Goal: Information Seeking & Learning: Learn about a topic

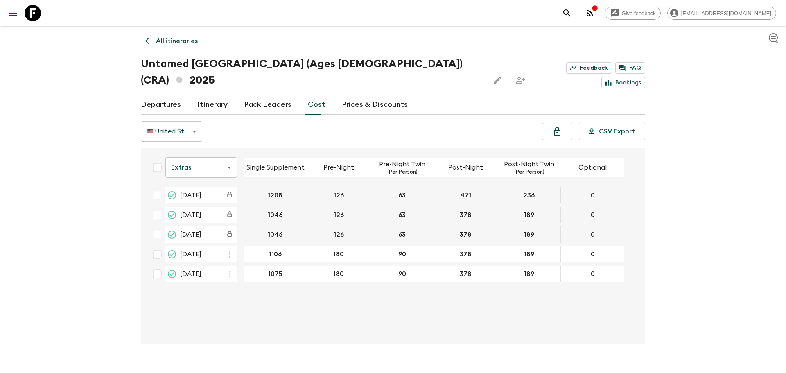
click at [27, 11] on icon at bounding box center [33, 13] width 16 height 16
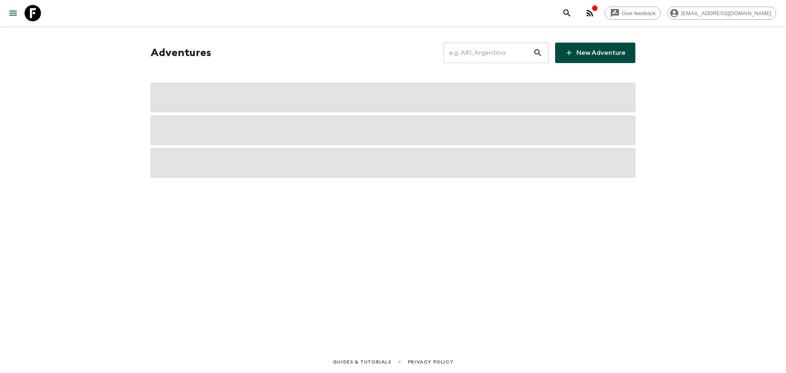
click at [495, 48] on input "text" at bounding box center [489, 52] width 90 height 23
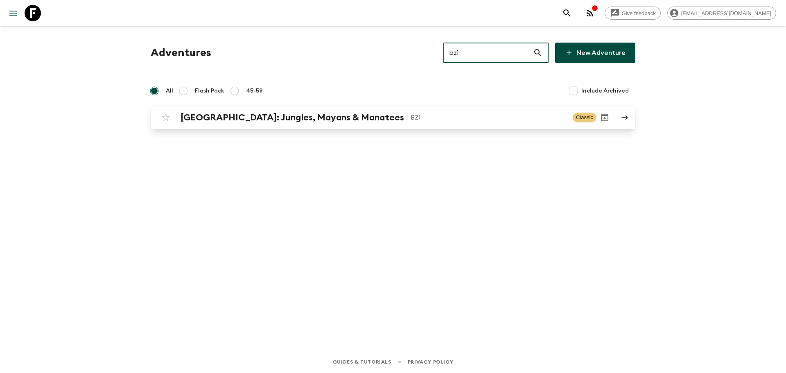
type input "bz1"
click at [438, 114] on p "BZ1" at bounding box center [489, 118] width 156 height 10
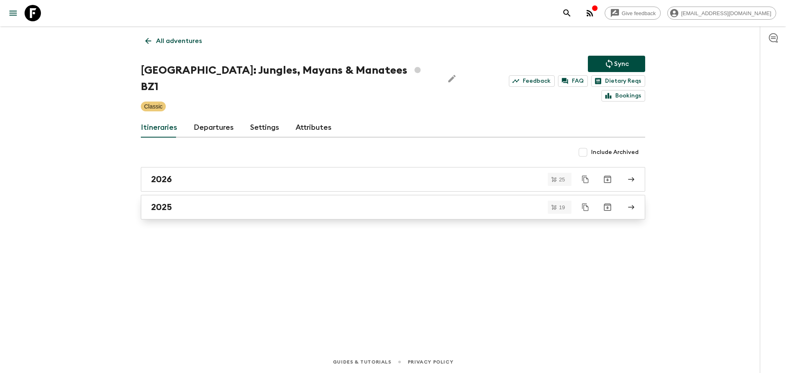
click at [233, 202] on div "2025" at bounding box center [385, 207] width 469 height 11
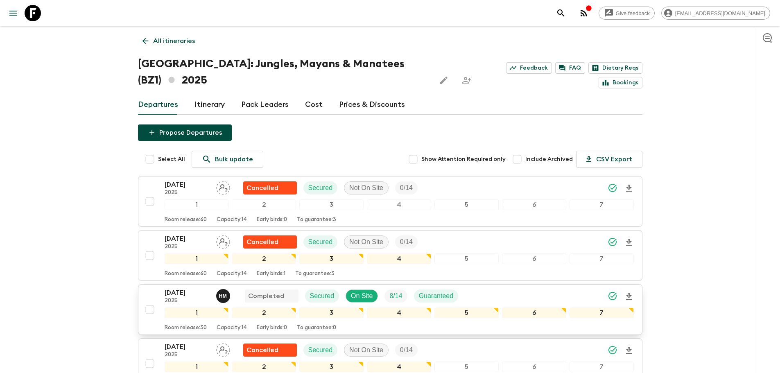
click at [531, 288] on div "[DATE] 2025 H M Completed Secured On Site 8 / 14 Guaranteed" at bounding box center [399, 296] width 469 height 16
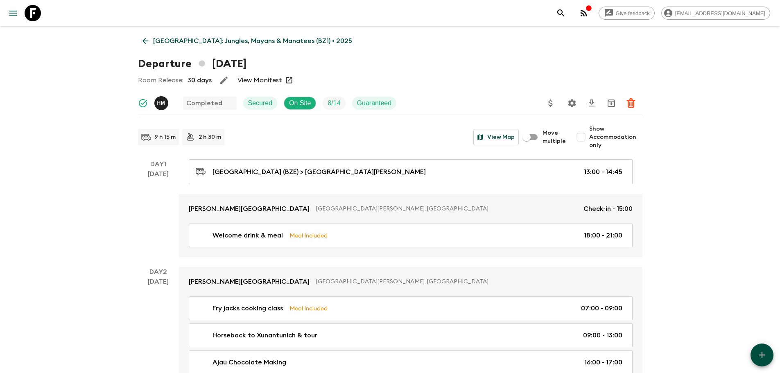
click at [267, 75] on div "Room Release: 30 days View Manifest" at bounding box center [390, 80] width 505 height 16
click at [268, 78] on link "View Manifest" at bounding box center [260, 80] width 45 height 8
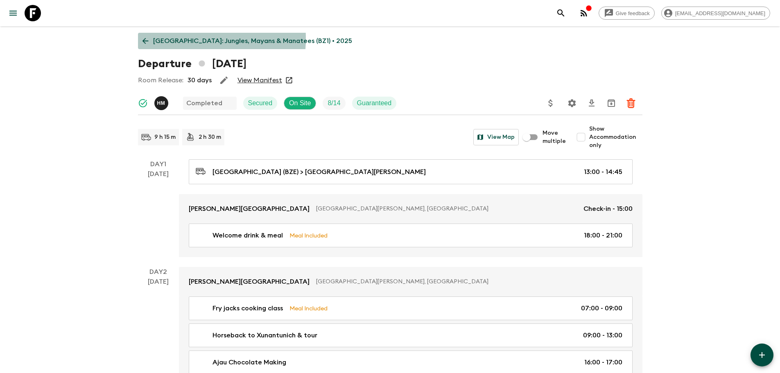
click at [176, 38] on p "[GEOGRAPHIC_DATA]: Jungles, Mayans & Manatees (BZ1) • 2025" at bounding box center [252, 41] width 199 height 10
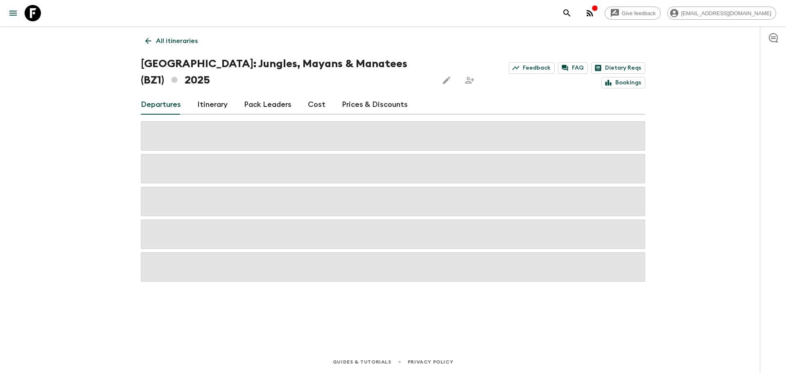
click at [310, 95] on link "Cost" at bounding box center [317, 105] width 18 height 20
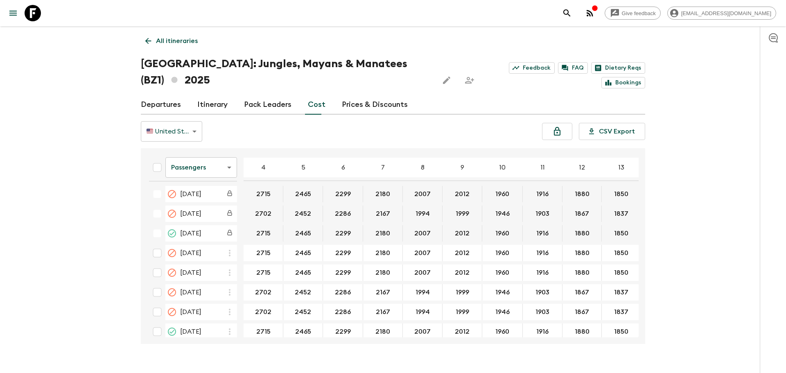
scroll to position [328, 0]
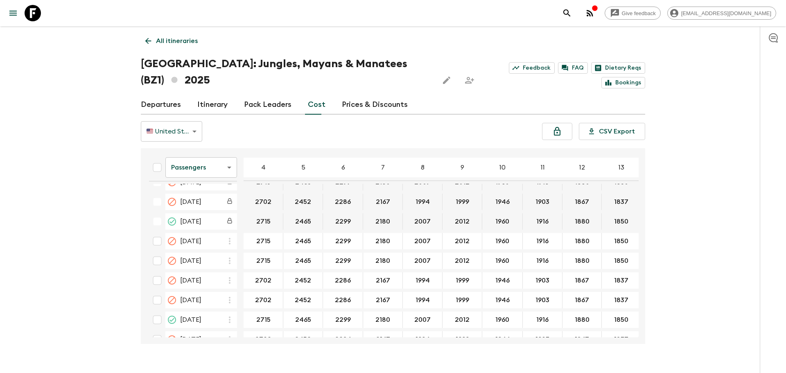
click at [224, 147] on body "Give feedback [EMAIL_ADDRESS][DOMAIN_NAME] All itineraries [GEOGRAPHIC_DATA]: J…" at bounding box center [393, 194] width 786 height 389
click at [223, 184] on li "Extras" at bounding box center [201, 184] width 72 height 13
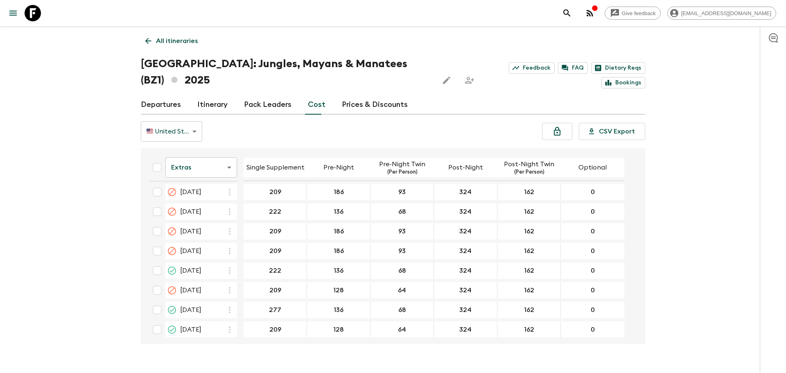
scroll to position [328, 0]
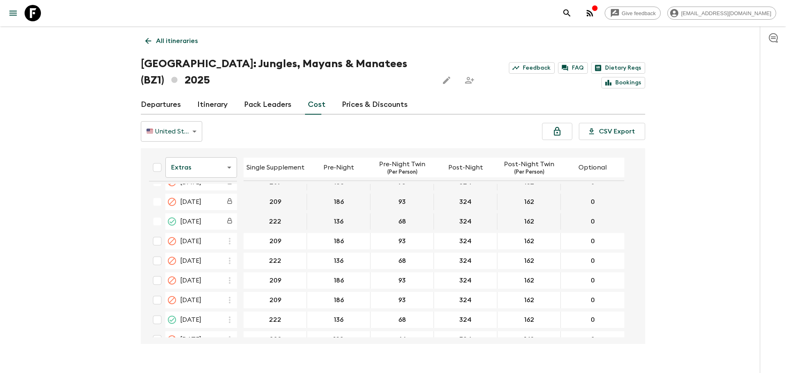
click at [208, 158] on body "Give feedback [EMAIL_ADDRESS][DOMAIN_NAME] All itineraries [GEOGRAPHIC_DATA]: J…" at bounding box center [393, 194] width 786 height 389
click at [203, 197] on li "Mandatory" at bounding box center [201, 197] width 72 height 13
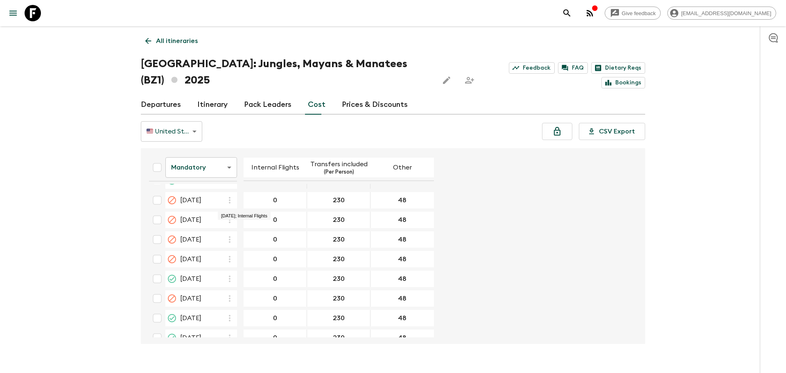
scroll to position [287, 0]
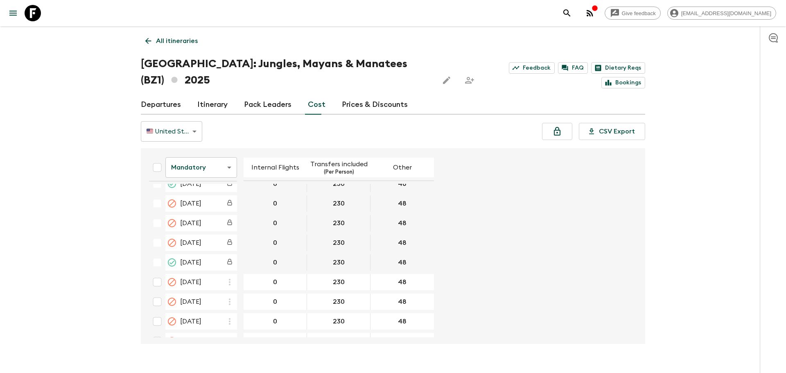
click at [178, 41] on p "All itineraries" at bounding box center [177, 41] width 42 height 10
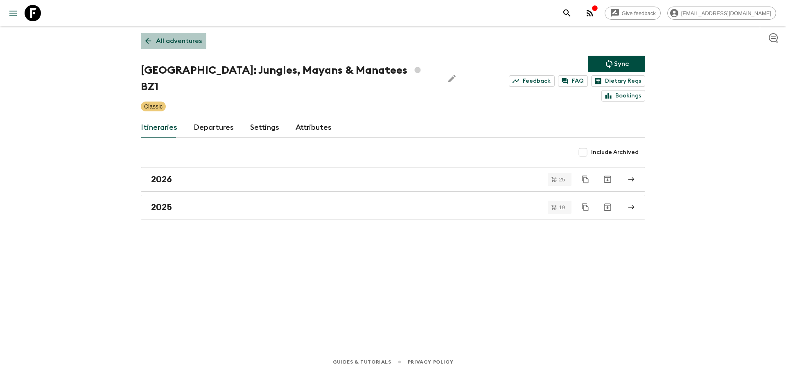
click at [177, 41] on p "All adventures" at bounding box center [179, 41] width 46 height 10
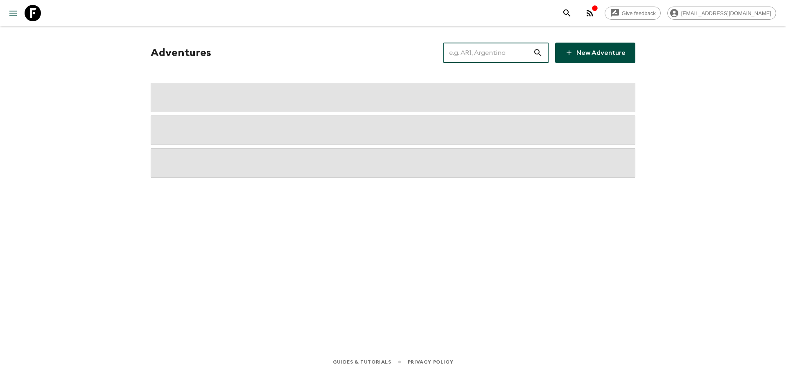
click at [508, 51] on input "text" at bounding box center [489, 52] width 90 height 23
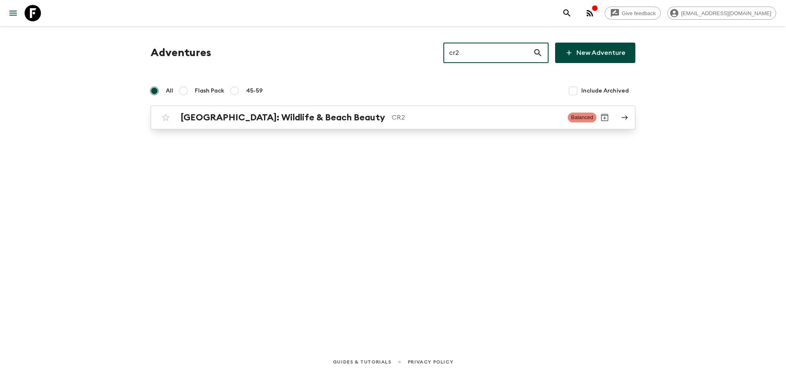
type input "cr2"
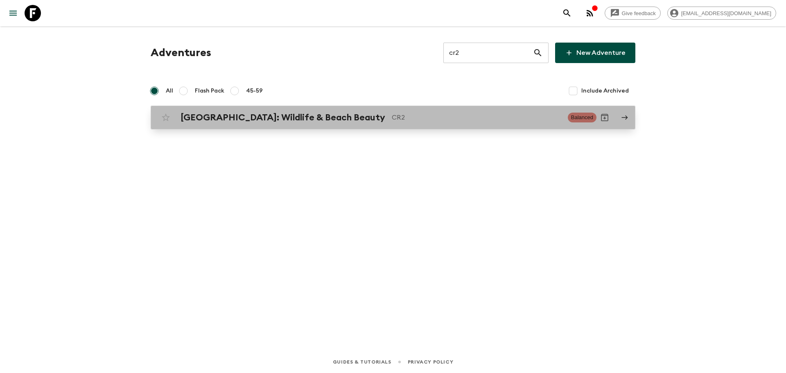
click at [290, 119] on h2 "[GEOGRAPHIC_DATA]: Wildlife & Beach Beauty" at bounding box center [283, 117] width 205 height 11
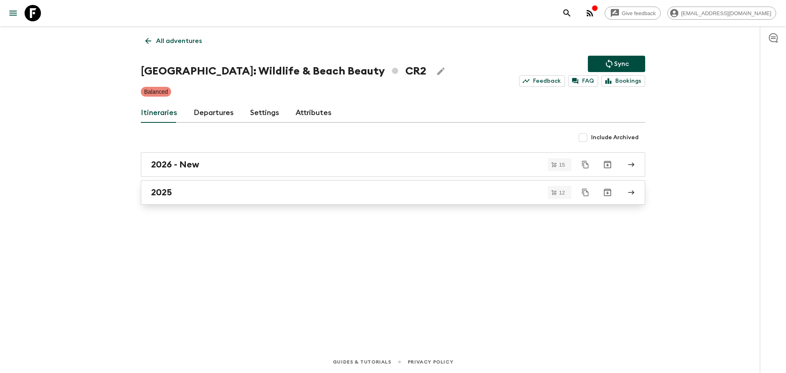
click at [324, 196] on div "2025" at bounding box center [385, 192] width 469 height 11
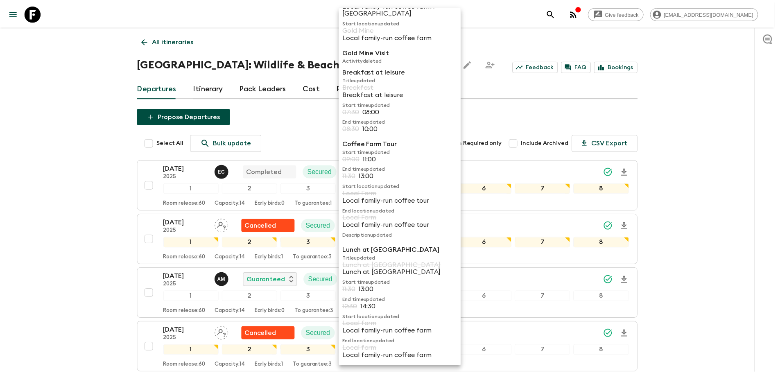
scroll to position [181, 0]
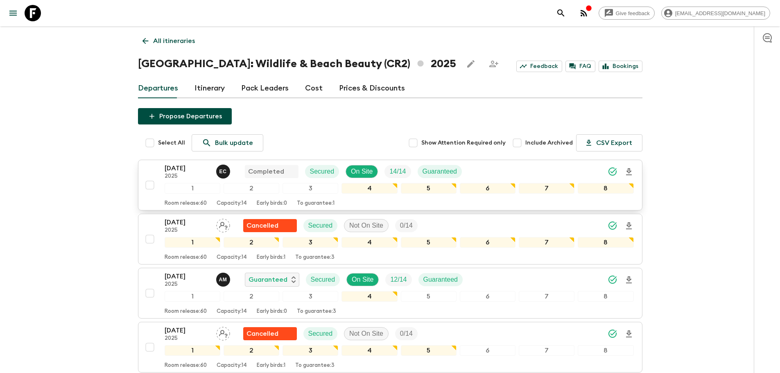
click at [524, 167] on div "[DATE] 2025 E C Completed Secured On Site 14 / 14 Guaranteed" at bounding box center [399, 171] width 469 height 16
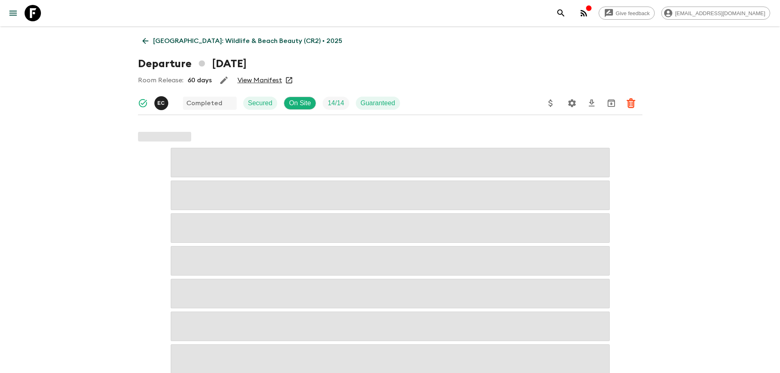
click at [272, 78] on link "View Manifest" at bounding box center [260, 80] width 45 height 8
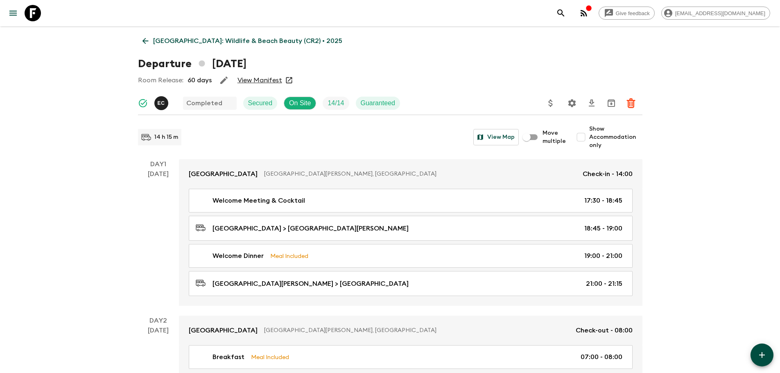
click at [177, 40] on p "[GEOGRAPHIC_DATA]: Wildlife & Beach Beauty (CR2) • 2025" at bounding box center [247, 41] width 189 height 10
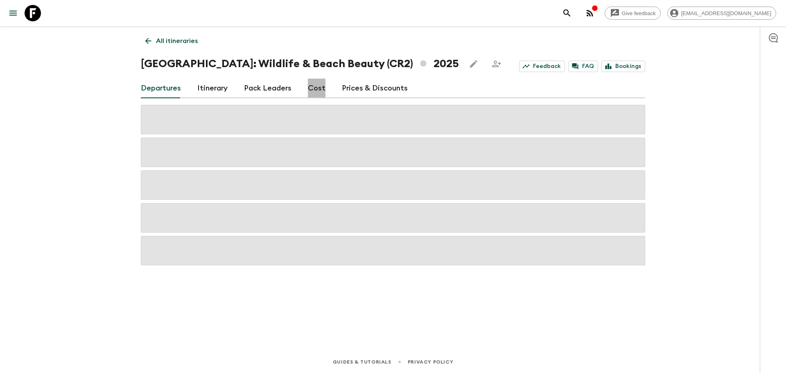
click at [317, 86] on link "Cost" at bounding box center [317, 89] width 18 height 20
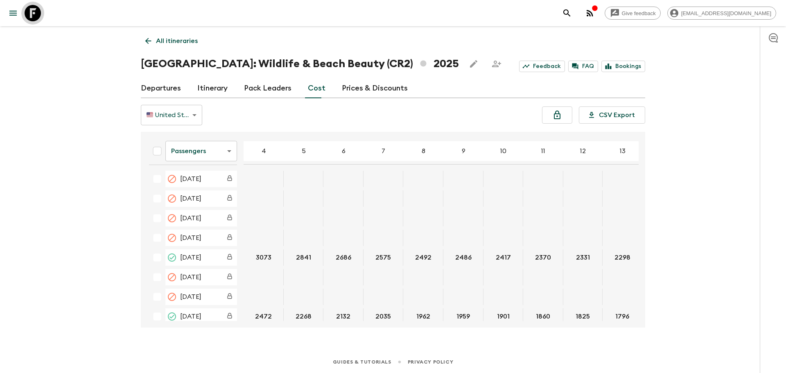
click at [29, 15] on icon at bounding box center [33, 13] width 16 height 16
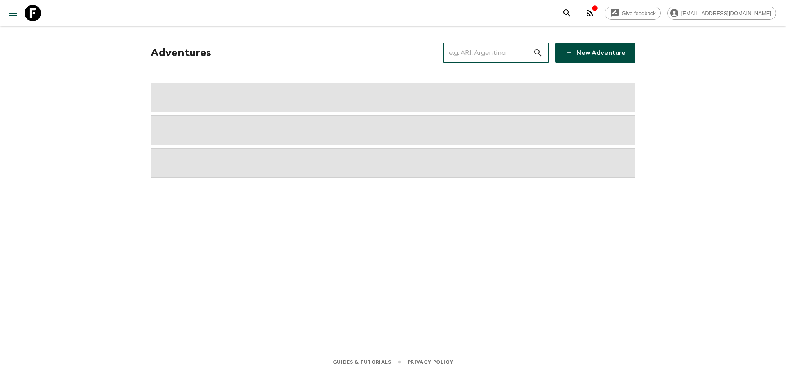
click at [491, 51] on input "text" at bounding box center [489, 52] width 90 height 23
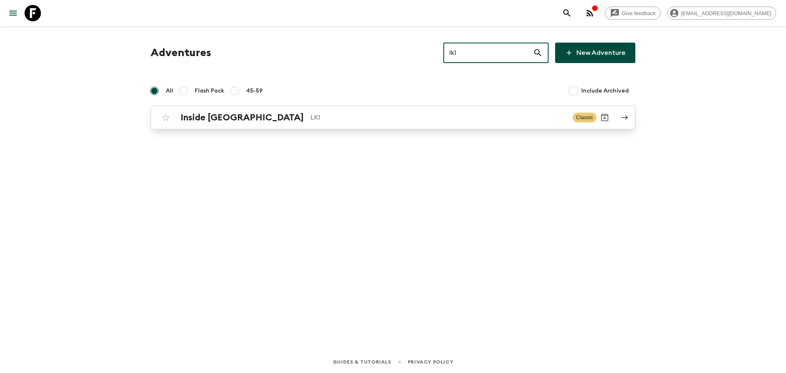
type input "lk1"
click at [314, 118] on p "LK1" at bounding box center [438, 118] width 256 height 10
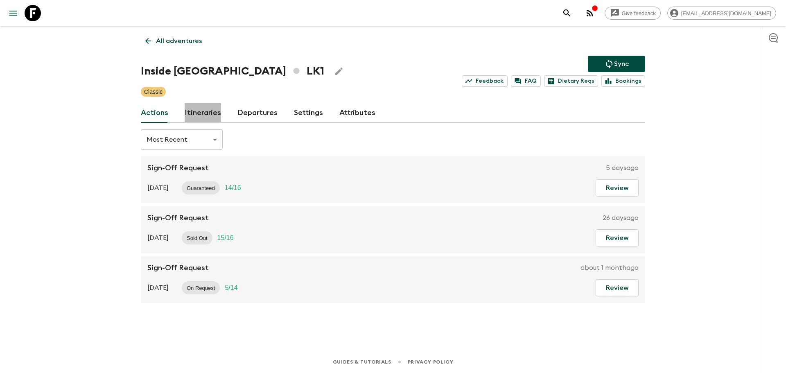
click at [200, 116] on link "Itineraries" at bounding box center [203, 113] width 36 height 20
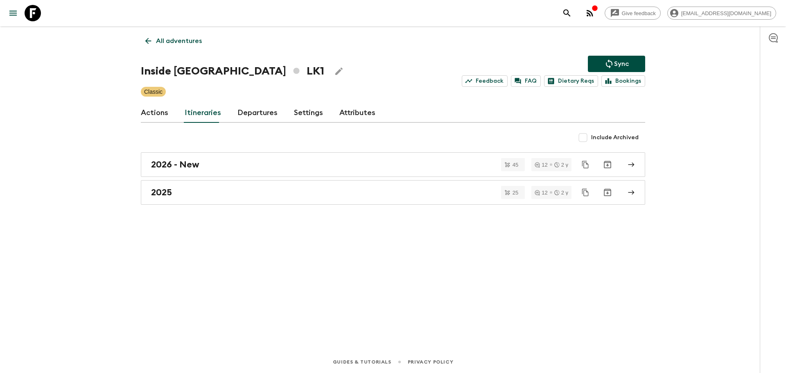
click at [280, 187] on div "2025" at bounding box center [385, 192] width 469 height 11
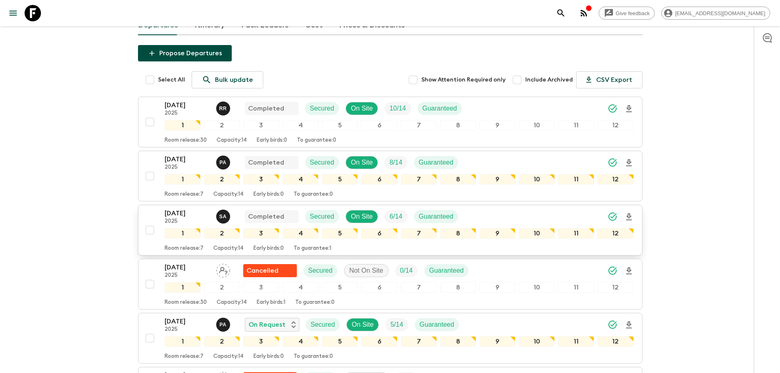
scroll to position [82, 0]
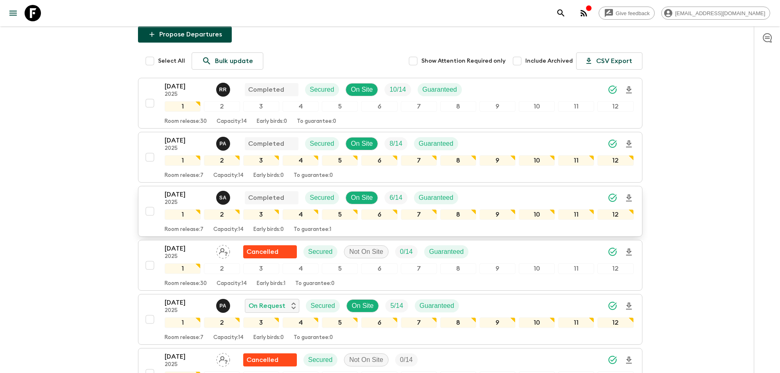
click at [508, 199] on div "[DATE] 2025 S A Completed Secured On Site 6 / 14 Guaranteed" at bounding box center [399, 198] width 469 height 16
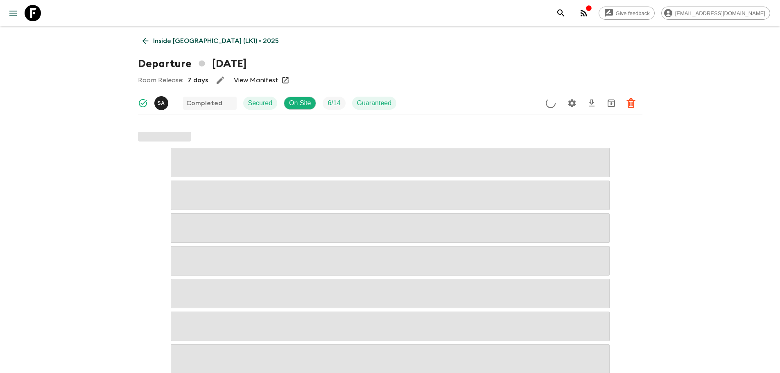
click at [269, 81] on link "View Manifest" at bounding box center [256, 80] width 45 height 8
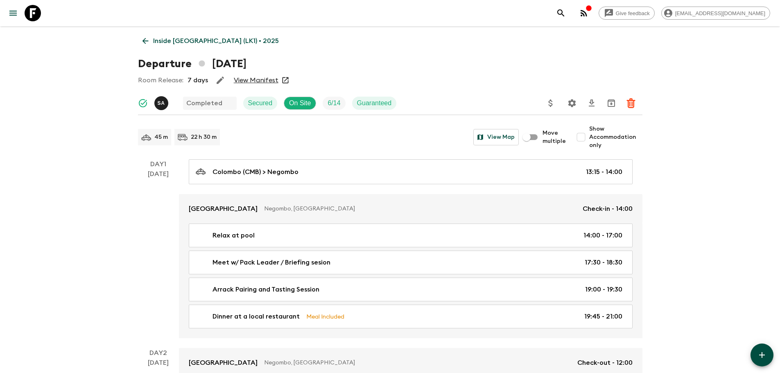
click at [182, 35] on link "Inside [GEOGRAPHIC_DATA] (LK1) • 2025" at bounding box center [210, 41] width 145 height 16
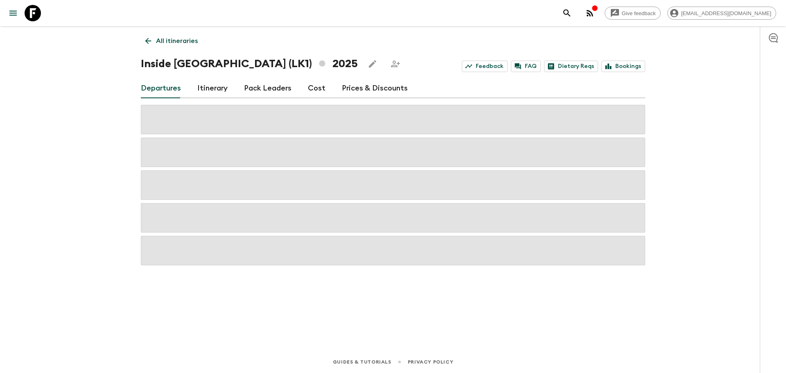
click at [315, 86] on link "Cost" at bounding box center [317, 89] width 18 height 20
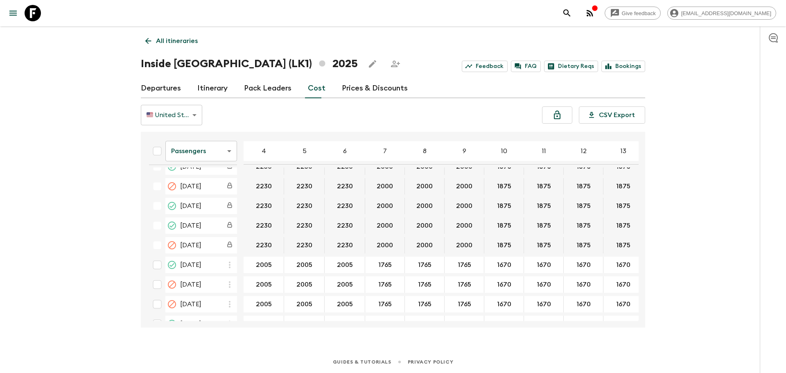
scroll to position [328, 0]
click at [225, 153] on body "Give feedback [EMAIL_ADDRESS][DOMAIN_NAME] All itineraries Inside [GEOGRAPHIC_D…" at bounding box center [393, 186] width 786 height 373
click at [224, 182] on li "Extras" at bounding box center [201, 184] width 72 height 13
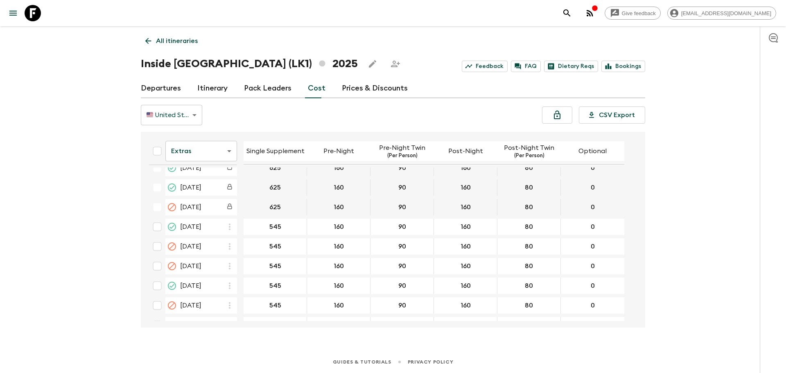
scroll to position [369, 0]
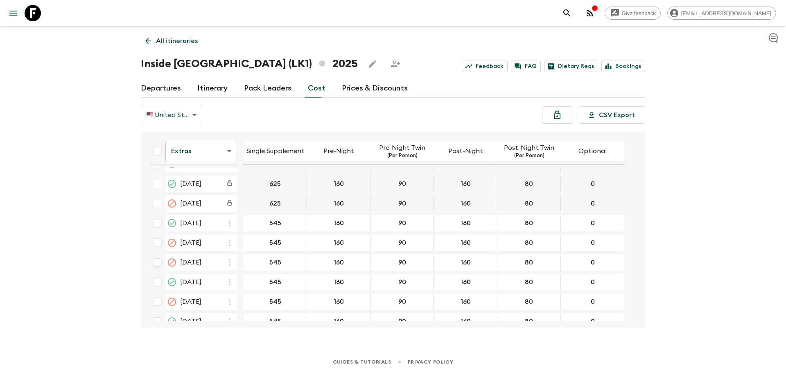
click at [224, 149] on body "Give feedback [EMAIL_ADDRESS][DOMAIN_NAME] All itineraries Inside [GEOGRAPHIC_D…" at bounding box center [393, 186] width 786 height 373
click at [219, 194] on li "Mandatory" at bounding box center [201, 197] width 72 height 13
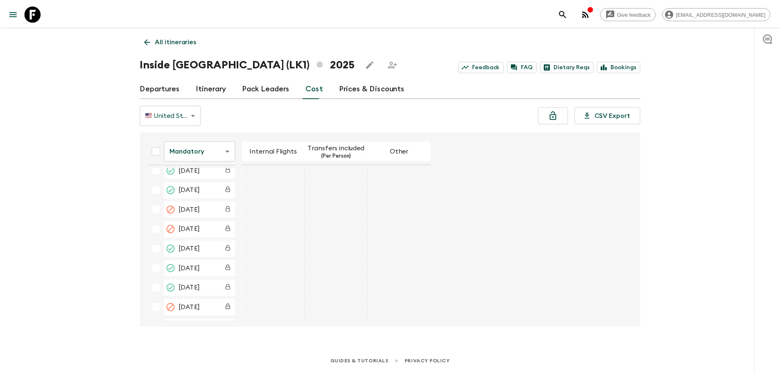
scroll to position [369, 0]
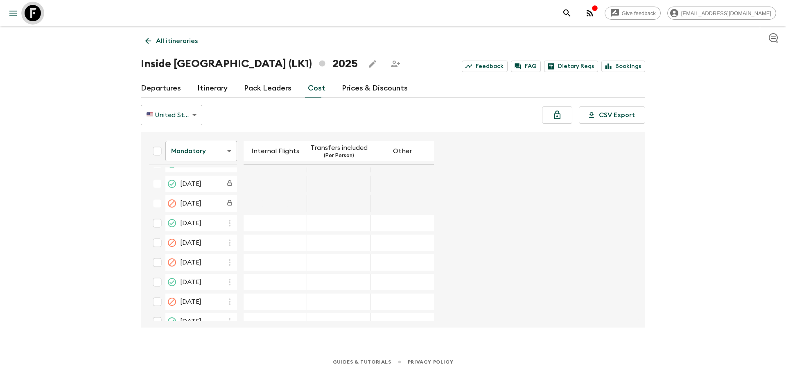
click at [38, 12] on icon at bounding box center [33, 13] width 16 height 16
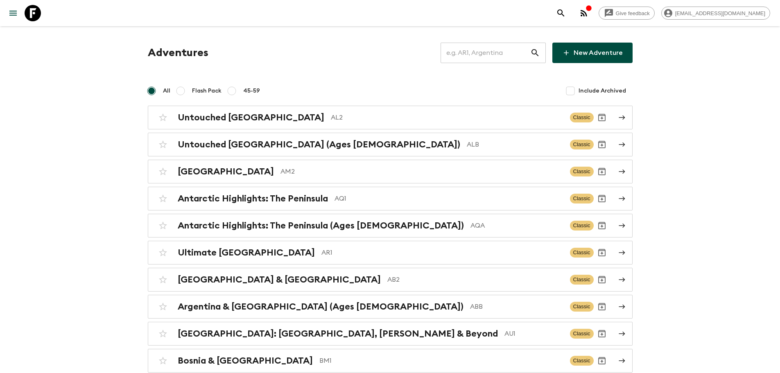
click at [469, 48] on input "text" at bounding box center [486, 52] width 90 height 23
paste input "CA1_[DATE]"
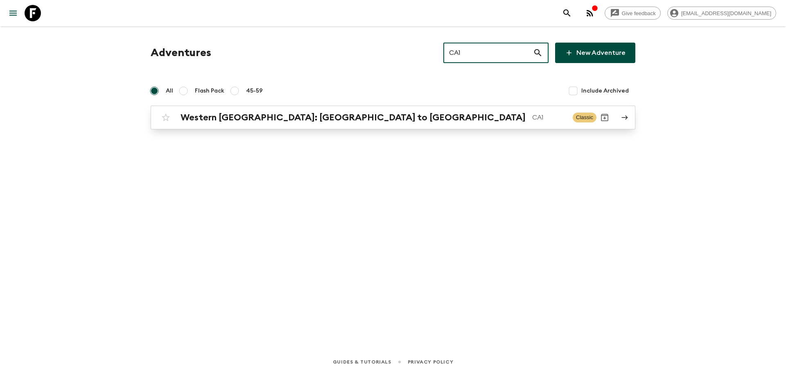
type input "CA1"
click at [532, 115] on p "CA1" at bounding box center [549, 118] width 34 height 10
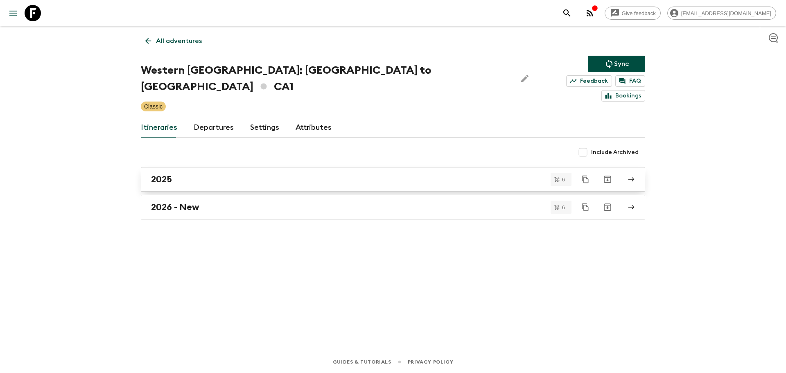
click at [214, 174] on div "2025" at bounding box center [385, 179] width 469 height 11
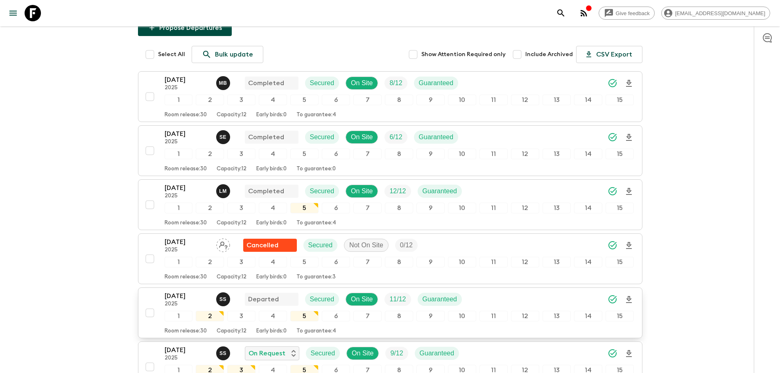
scroll to position [123, 0]
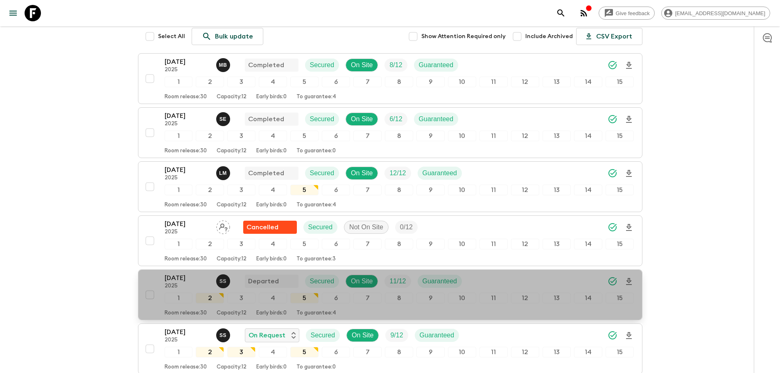
click at [527, 273] on div "[DATE] 2025 S S Departed Secured On Site 11 / 12 Guaranteed" at bounding box center [399, 281] width 469 height 16
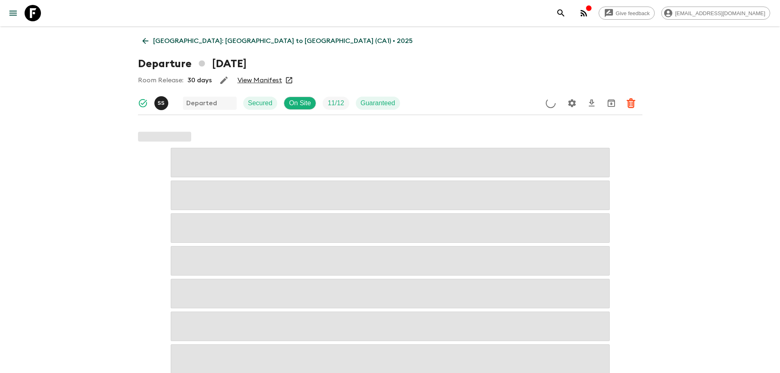
click at [268, 77] on link "View Manifest" at bounding box center [260, 80] width 45 height 8
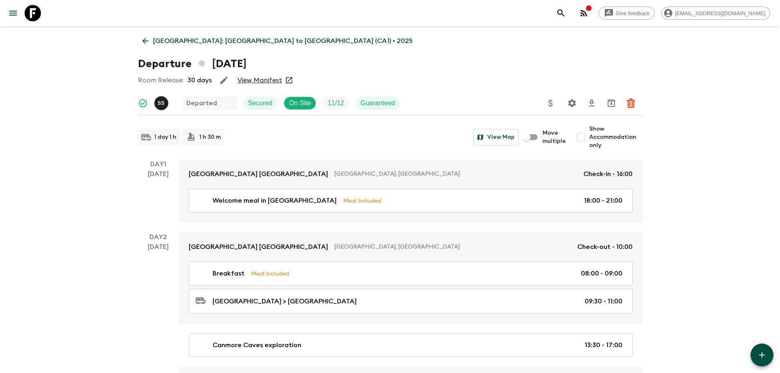
click at [212, 43] on p "[GEOGRAPHIC_DATA]: [GEOGRAPHIC_DATA] to [GEOGRAPHIC_DATA] (CA1) • 2025" at bounding box center [283, 41] width 260 height 10
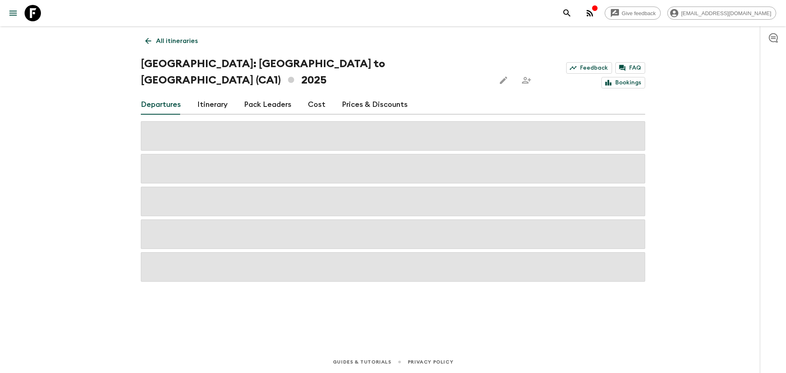
click at [317, 95] on link "Cost" at bounding box center [317, 105] width 18 height 20
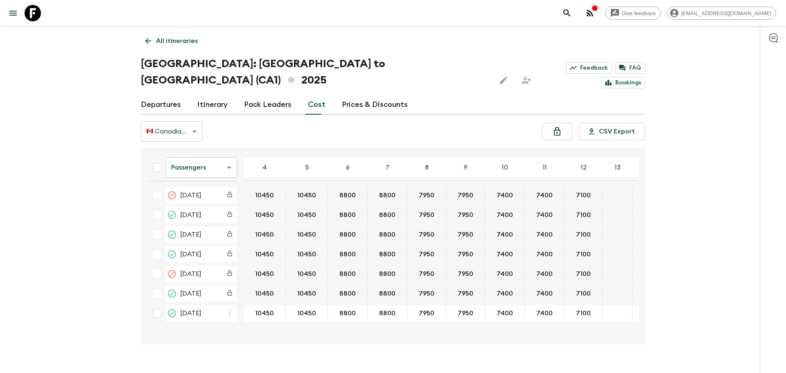
click at [184, 146] on body "Give feedback [EMAIL_ADDRESS][DOMAIN_NAME] All itineraries [GEOGRAPHIC_DATA]: […" at bounding box center [393, 194] width 786 height 389
click at [199, 189] on li "Extras" at bounding box center [201, 184] width 72 height 13
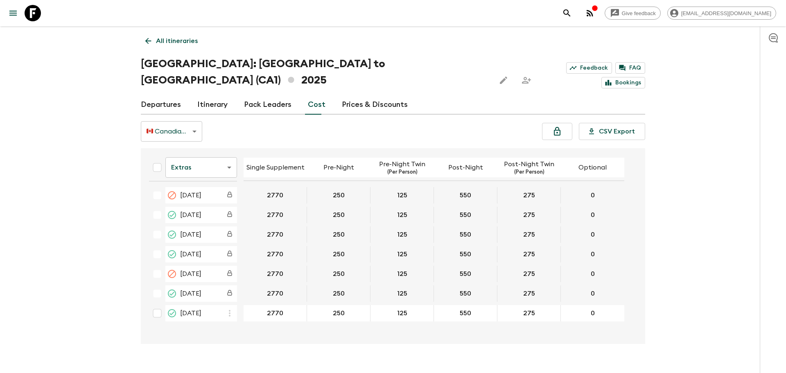
click at [264, 285] on button "2770" at bounding box center [275, 293] width 36 height 16
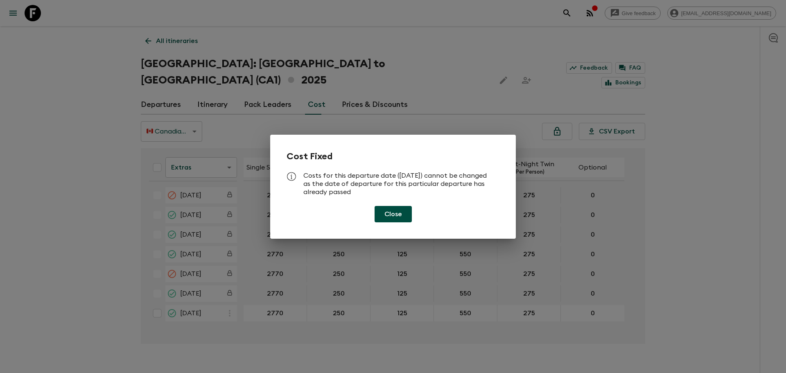
click at [264, 281] on div "Cost Fixed Costs for this departure date ([DATE]) cannot be changed as the date…" at bounding box center [393, 186] width 786 height 373
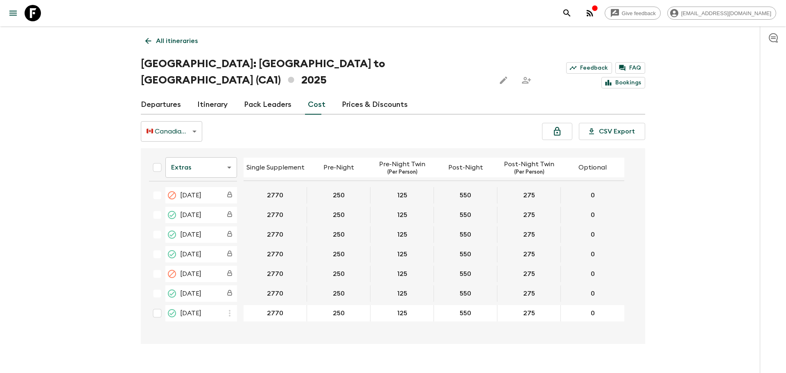
click at [36, 14] on icon at bounding box center [33, 13] width 16 height 16
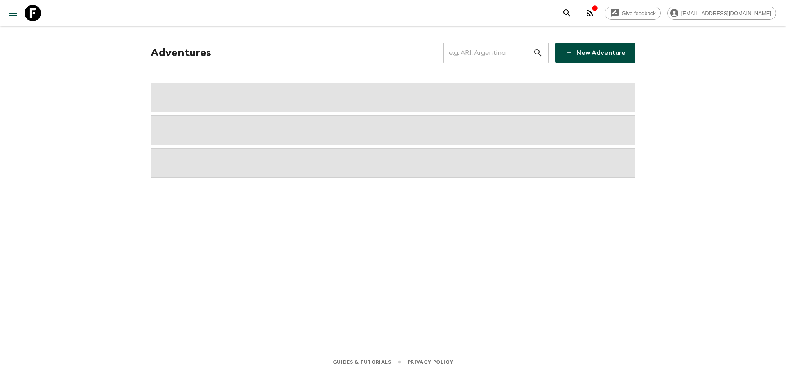
click at [502, 55] on input "text" at bounding box center [489, 52] width 90 height 23
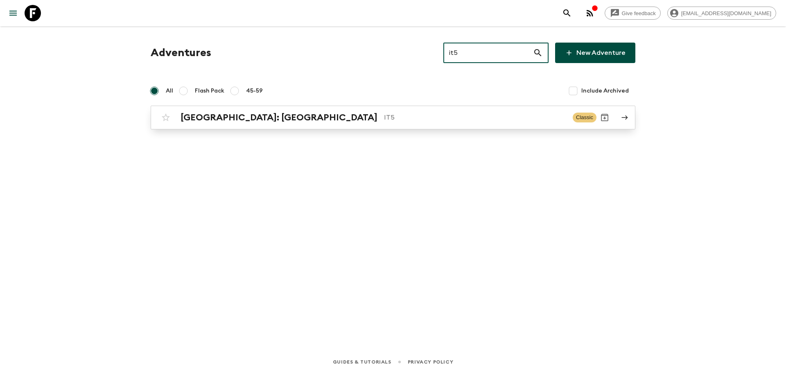
type input "it5"
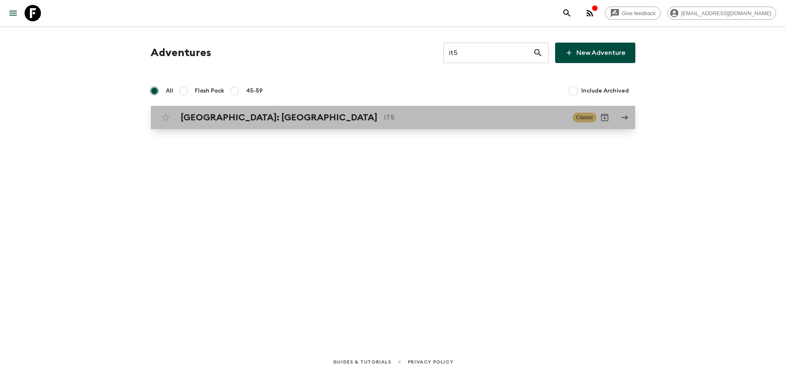
click at [384, 120] on p "IT5" at bounding box center [475, 118] width 182 height 10
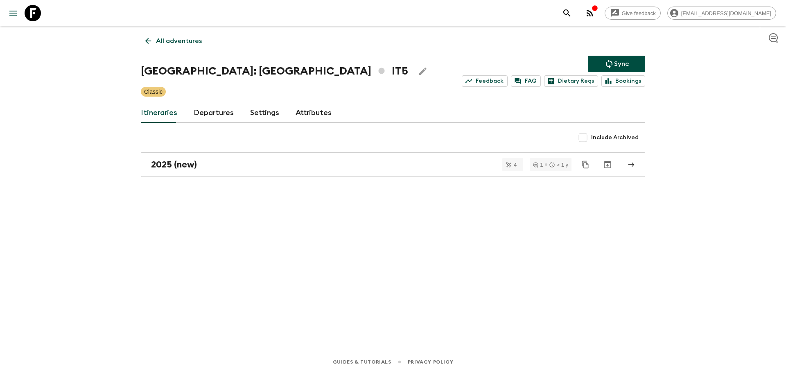
click at [283, 111] on div "Itineraries Departures Settings Attributes" at bounding box center [393, 113] width 505 height 20
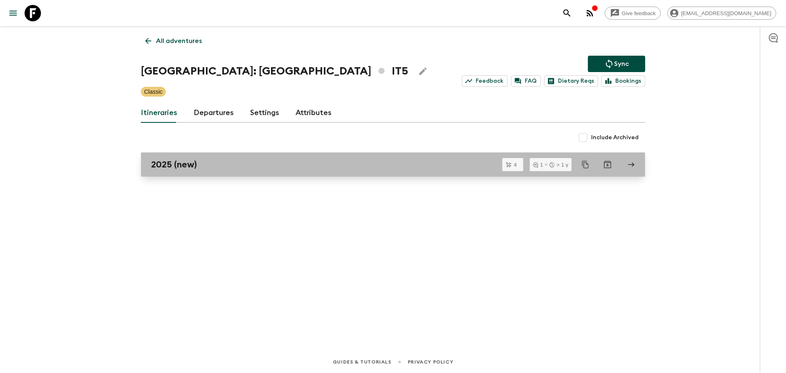
click at [267, 173] on link "2025 (new)" at bounding box center [393, 164] width 505 height 25
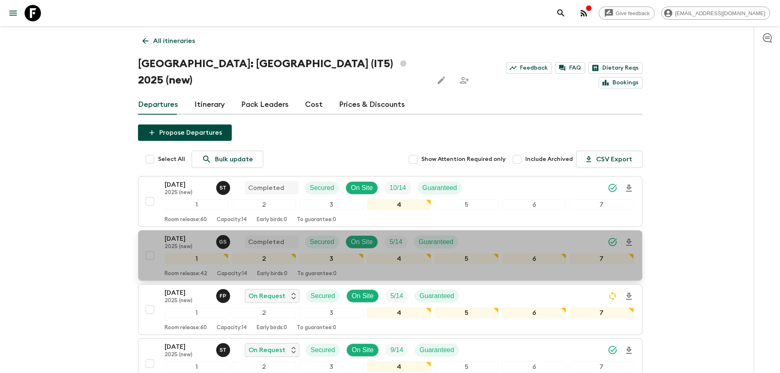
click at [487, 234] on div "[DATE] 2025 (new) G S Completed Secured On Site 5 / 14 Guaranteed" at bounding box center [399, 242] width 469 height 16
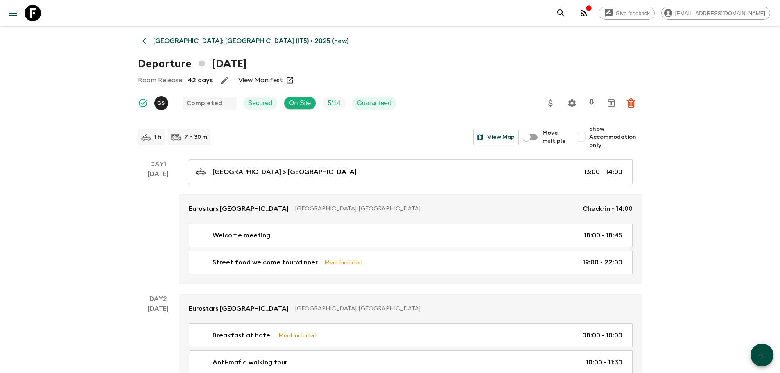
click at [267, 83] on link "View Manifest" at bounding box center [260, 80] width 45 height 8
click at [161, 36] on p "[GEOGRAPHIC_DATA]: [GEOGRAPHIC_DATA] (IT5) • 2025 (new)" at bounding box center [250, 41] width 195 height 10
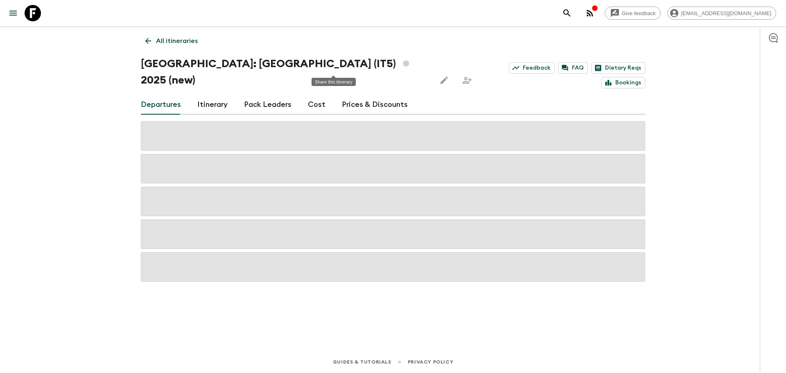
click at [315, 95] on link "Cost" at bounding box center [317, 105] width 18 height 20
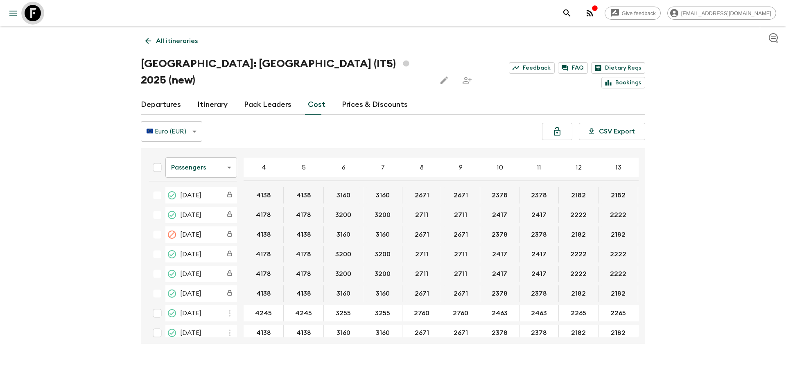
click at [32, 14] on icon at bounding box center [33, 13] width 16 height 16
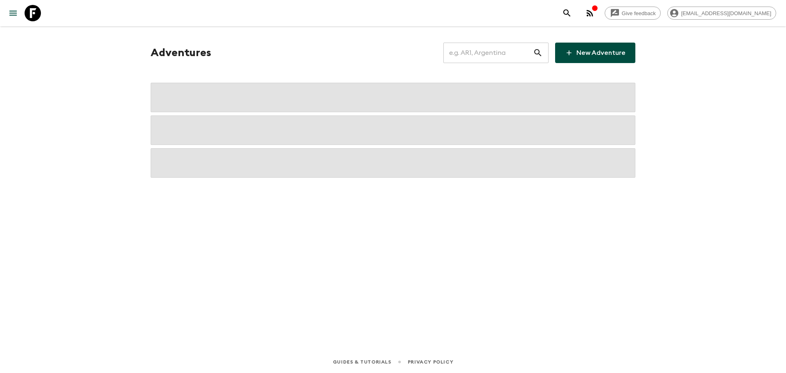
click at [487, 54] on input "text" at bounding box center [489, 52] width 90 height 23
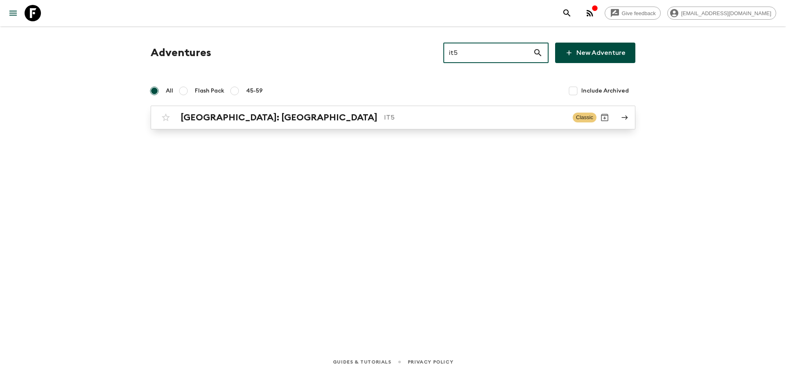
type input "it5"
click at [467, 117] on p "IT5" at bounding box center [475, 118] width 182 height 10
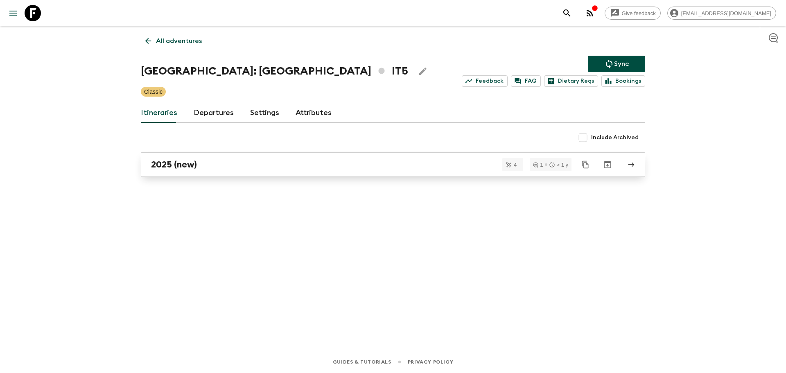
click at [285, 163] on div "2025 (new)" at bounding box center [385, 164] width 469 height 11
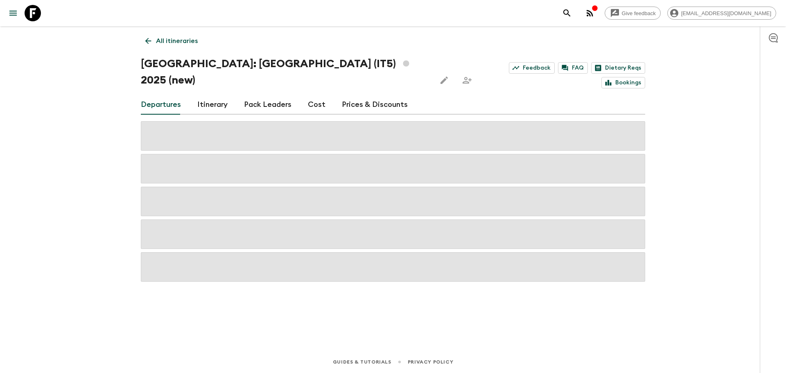
click at [308, 95] on link "Cost" at bounding box center [317, 105] width 18 height 20
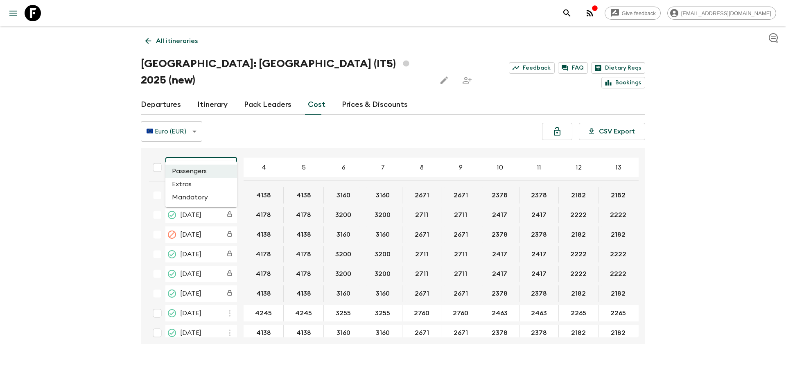
click at [210, 152] on body "Give feedback [EMAIL_ADDRESS][DOMAIN_NAME] All itineraries [GEOGRAPHIC_DATA]: […" at bounding box center [393, 194] width 786 height 389
click at [205, 181] on li "Extras" at bounding box center [201, 184] width 72 height 13
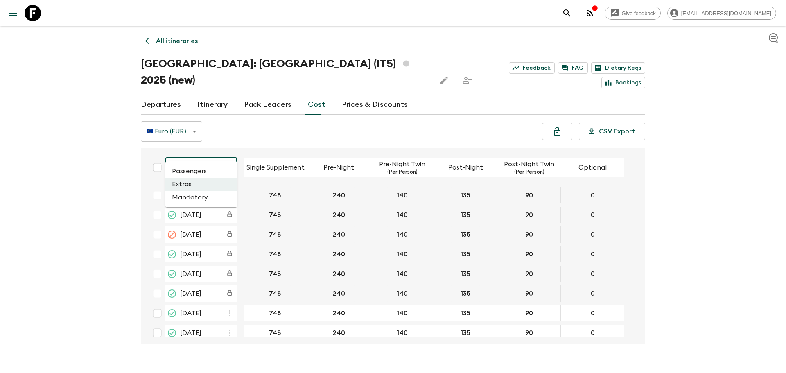
click at [231, 151] on body "Give feedback [EMAIL_ADDRESS][DOMAIN_NAME] All itineraries [GEOGRAPHIC_DATA]: […" at bounding box center [393, 194] width 786 height 389
click at [219, 199] on li "Mandatory" at bounding box center [201, 197] width 72 height 13
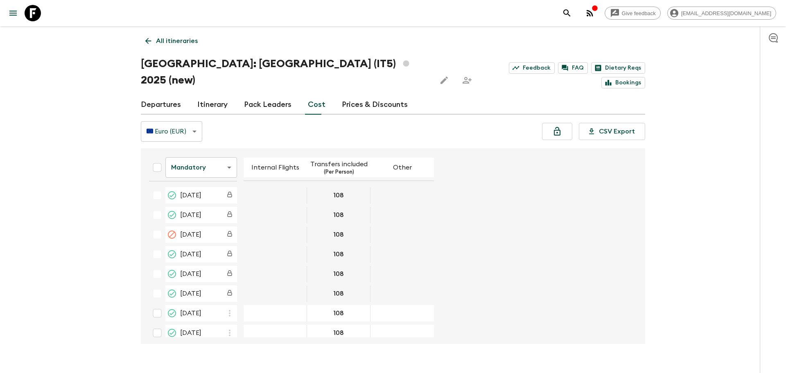
click at [29, 11] on icon at bounding box center [33, 13] width 16 height 16
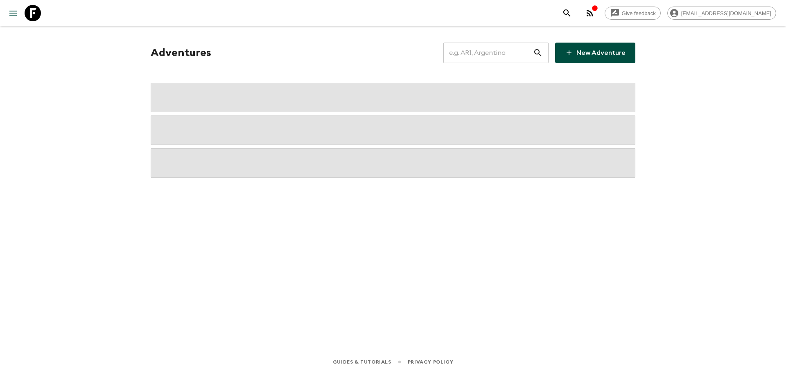
click at [497, 53] on input "text" at bounding box center [489, 52] width 90 height 23
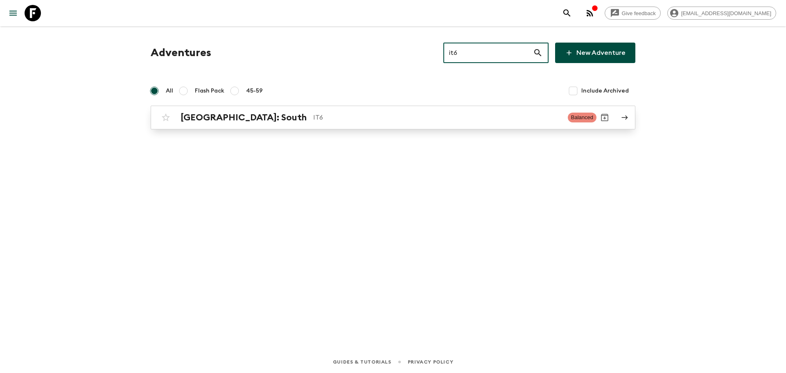
type input "it6"
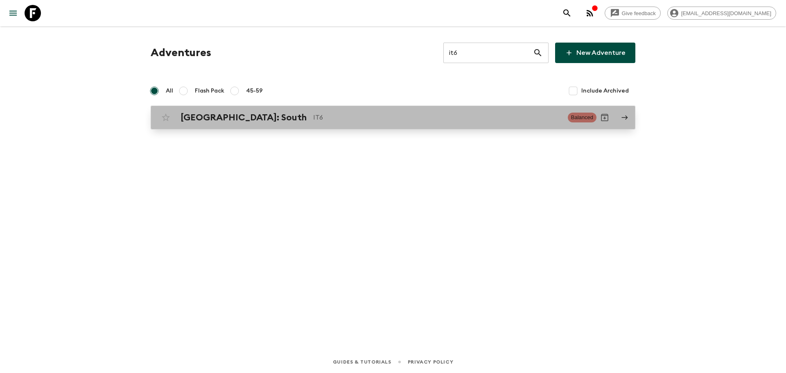
click at [414, 120] on p "IT6" at bounding box center [437, 118] width 248 height 10
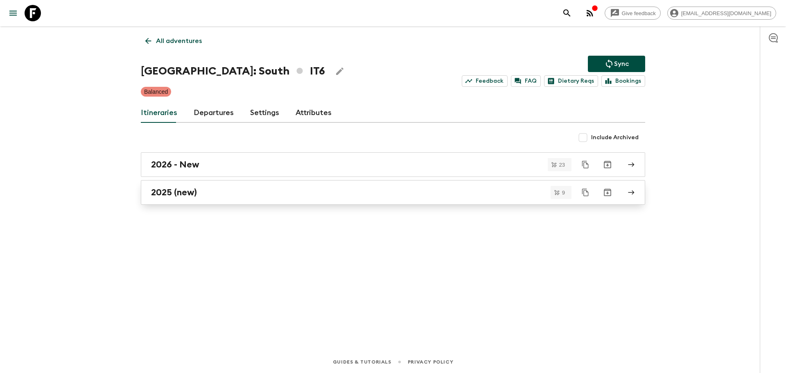
click at [235, 192] on div "2025 (new)" at bounding box center [385, 192] width 469 height 11
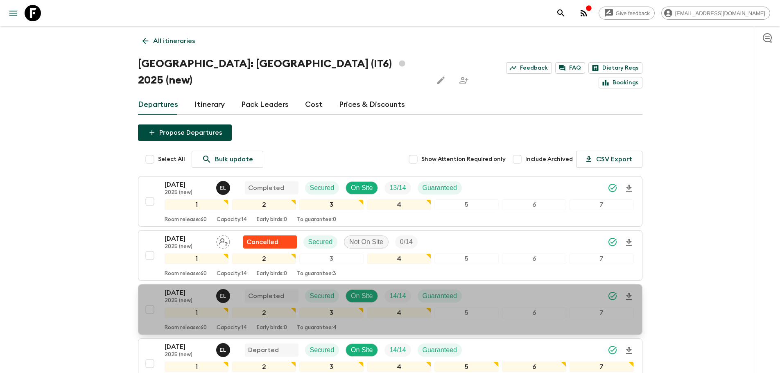
click at [486, 288] on div "[DATE] 2025 (new) E L Completed Secured On Site 14 / 14 Guaranteed" at bounding box center [399, 296] width 469 height 16
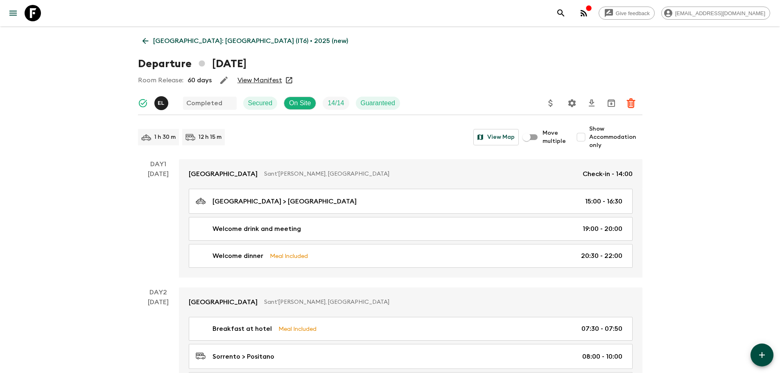
click at [266, 78] on link "View Manifest" at bounding box center [260, 80] width 45 height 8
click at [187, 40] on p "[GEOGRAPHIC_DATA]: [GEOGRAPHIC_DATA] (IT6) • 2025 (new)" at bounding box center [250, 41] width 195 height 10
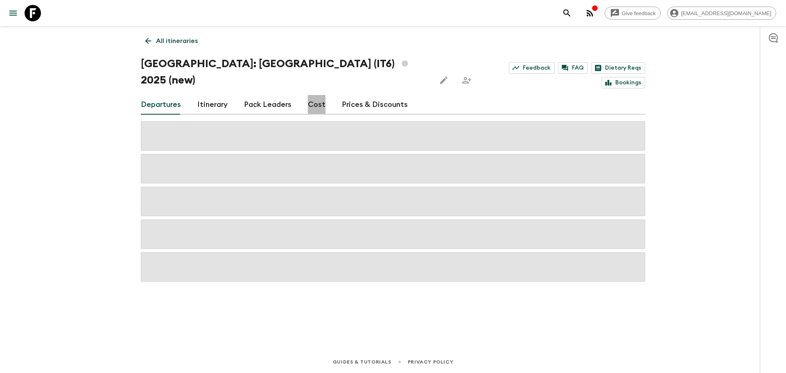
click at [313, 95] on link "Cost" at bounding box center [317, 105] width 18 height 20
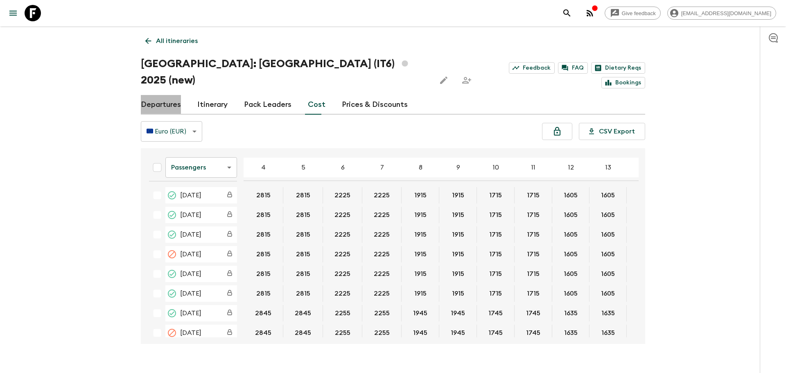
click at [175, 95] on link "Departures" at bounding box center [161, 105] width 40 height 20
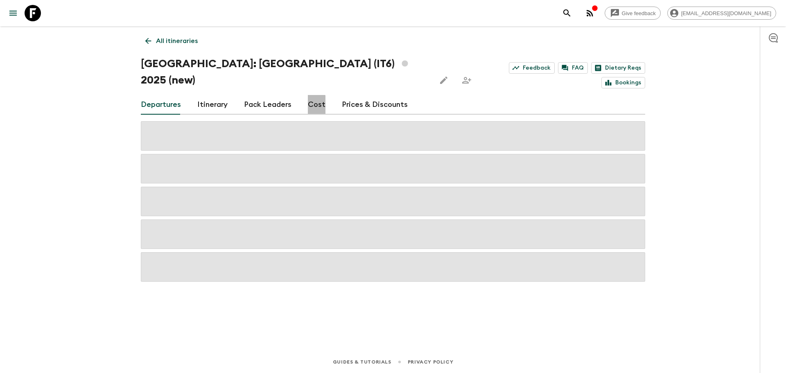
click at [312, 95] on link "Cost" at bounding box center [317, 105] width 18 height 20
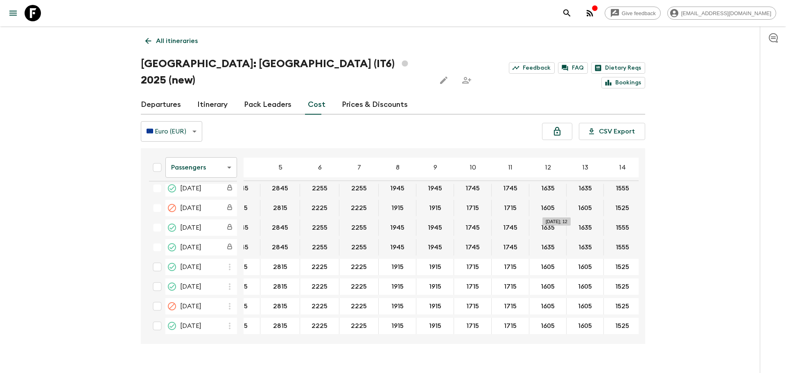
scroll to position [165, 25]
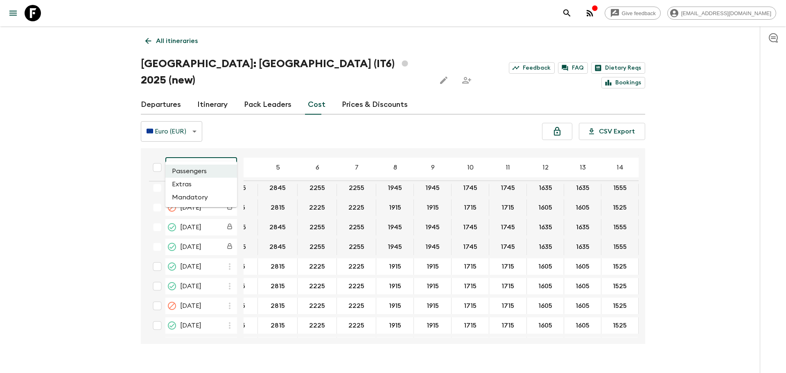
click at [196, 151] on body "Give feedback [EMAIL_ADDRESS][DOMAIN_NAME] All itineraries [GEOGRAPHIC_DATA]: […" at bounding box center [393, 194] width 786 height 389
click at [201, 181] on li "Extras" at bounding box center [201, 184] width 72 height 13
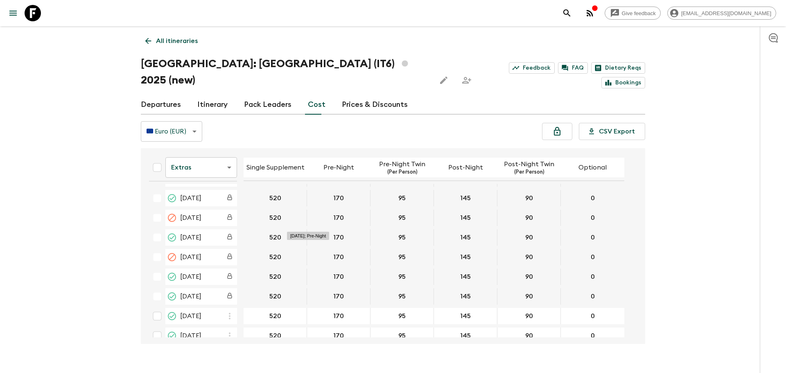
scroll to position [123, 0]
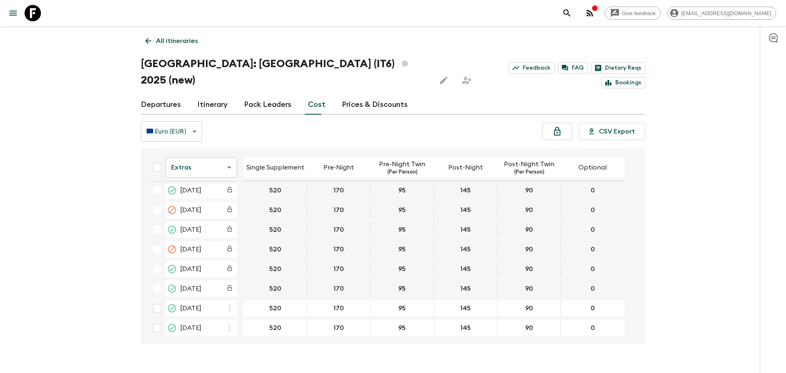
click at [172, 38] on p "All itineraries" at bounding box center [177, 41] width 42 height 10
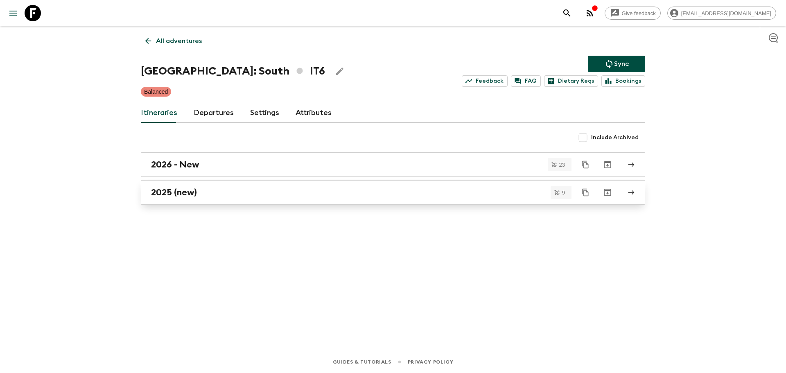
click at [255, 193] on div "2025 (new)" at bounding box center [385, 192] width 469 height 11
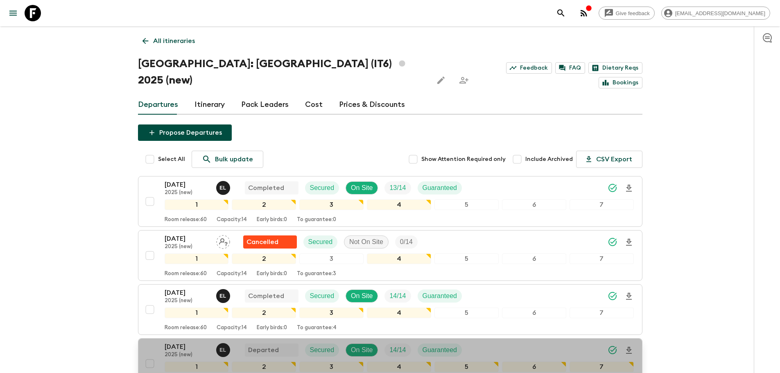
click at [549, 342] on div "[DATE] 2025 (new) E L Departed Secured On Site 14 / 14 Guaranteed" at bounding box center [399, 350] width 469 height 16
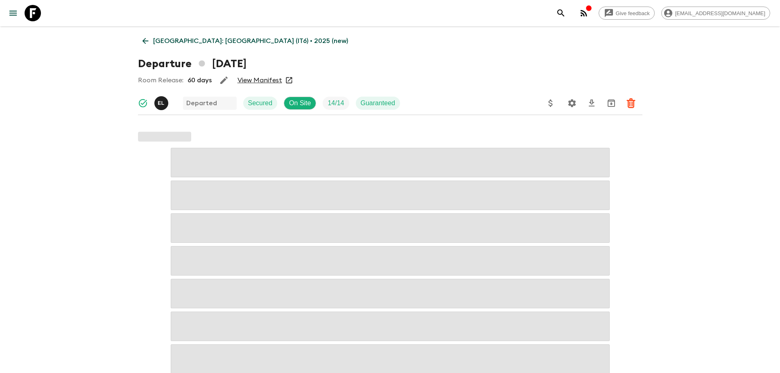
click at [254, 81] on link "View Manifest" at bounding box center [260, 80] width 45 height 8
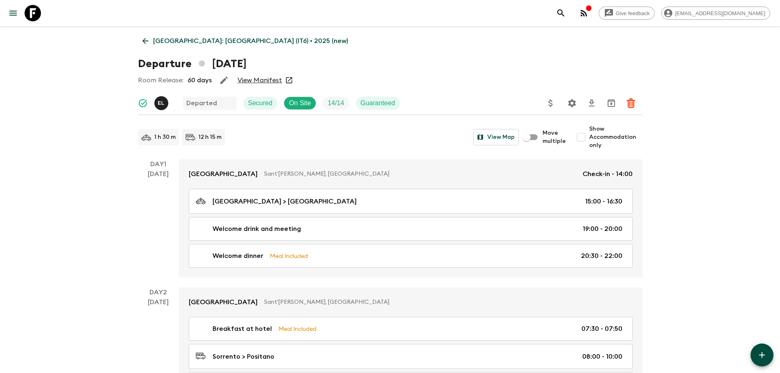
click at [23, 13] on link at bounding box center [32, 13] width 23 height 23
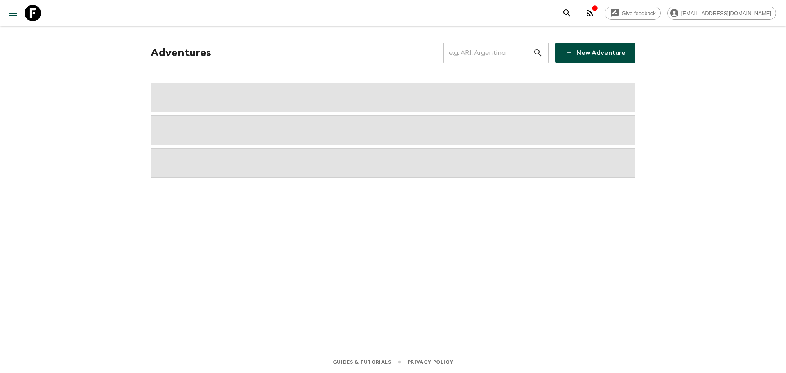
click at [506, 52] on input "text" at bounding box center [489, 52] width 90 height 23
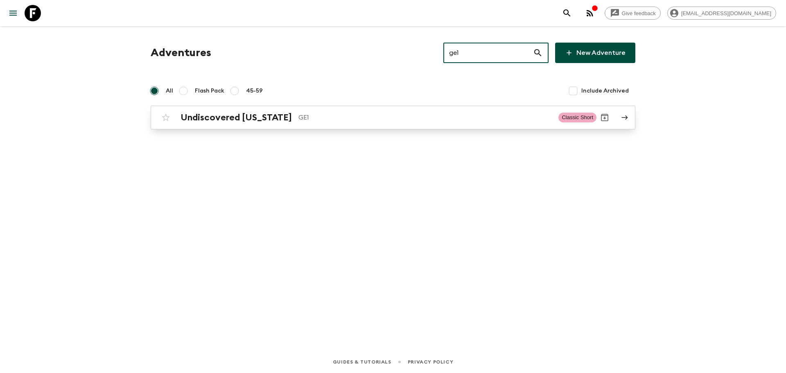
type input "ge1"
click at [383, 113] on p "GE1" at bounding box center [426, 118] width 254 height 10
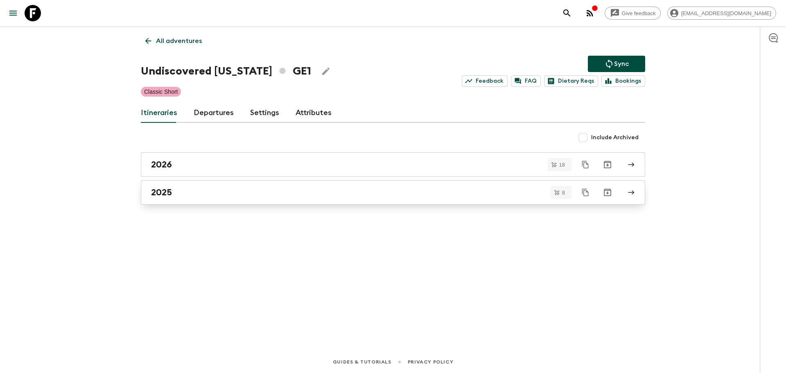
click at [326, 196] on div "2025" at bounding box center [385, 192] width 469 height 11
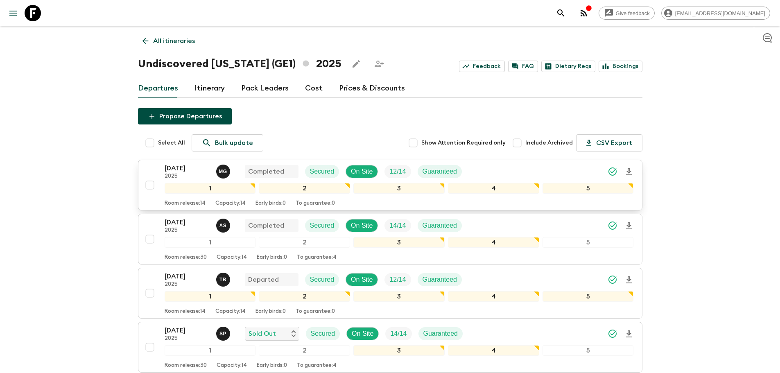
click at [507, 172] on div "[DATE] 2025 M G Completed Secured On Site 12 / 14 Guaranteed" at bounding box center [399, 171] width 469 height 16
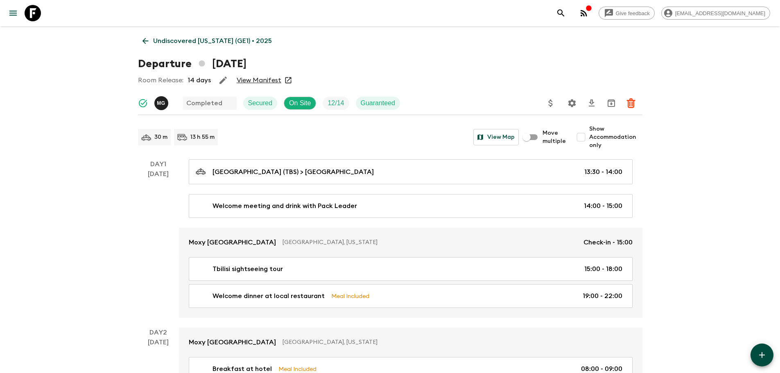
click at [246, 78] on link "View Manifest" at bounding box center [259, 80] width 45 height 8
click at [261, 80] on link "View Manifest" at bounding box center [259, 80] width 45 height 8
click at [202, 43] on p "Undiscovered [US_STATE] (GE1) • 2025" at bounding box center [212, 41] width 119 height 10
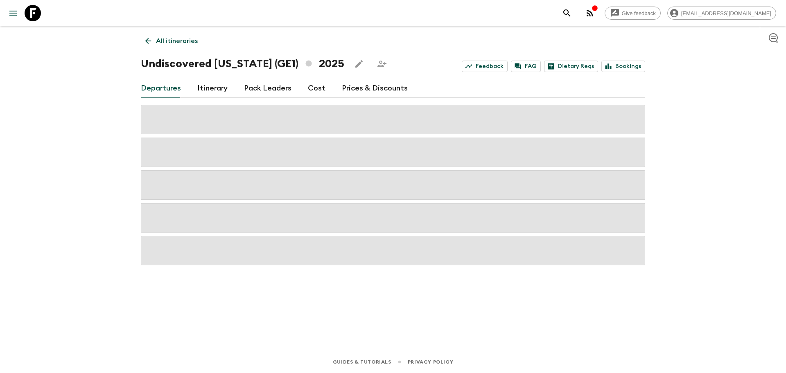
click at [308, 90] on link "Cost" at bounding box center [317, 89] width 18 height 20
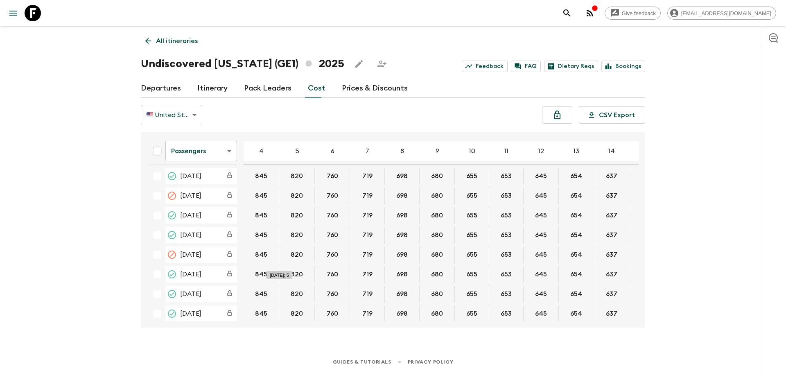
scroll to position [123, 0]
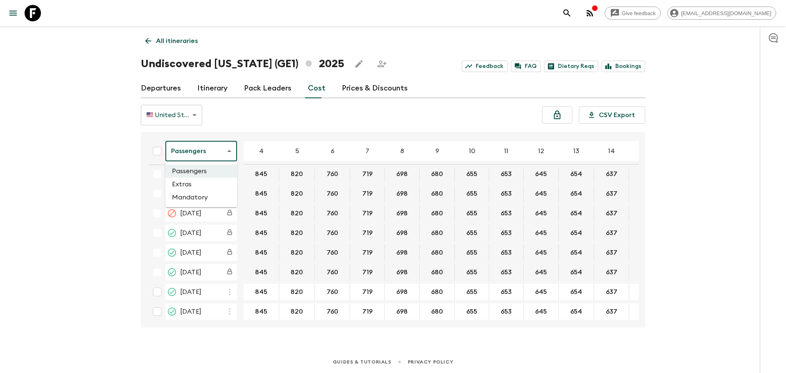
click at [185, 150] on body "Give feedback [EMAIL_ADDRESS][DOMAIN_NAME] All itineraries Undiscovered [US_STA…" at bounding box center [393, 186] width 786 height 373
click at [192, 179] on li "Extras" at bounding box center [201, 184] width 72 height 13
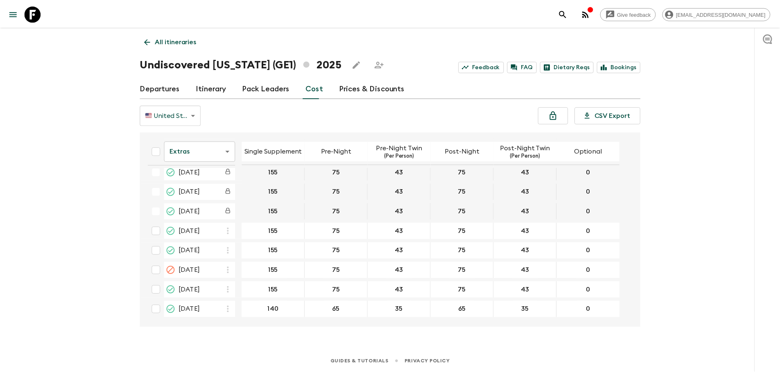
scroll to position [143, 0]
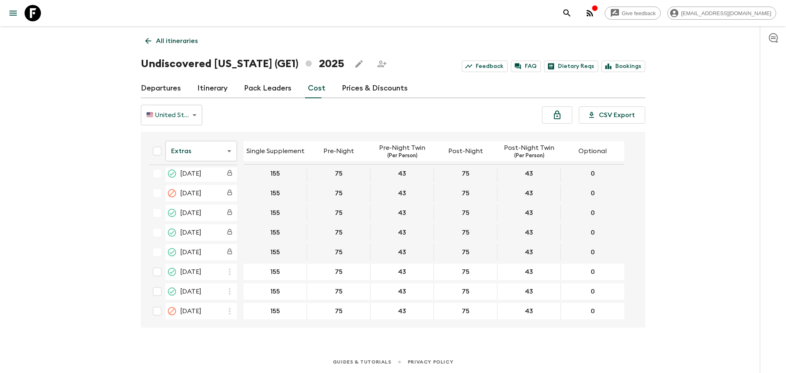
click at [36, 11] on icon at bounding box center [33, 13] width 16 height 16
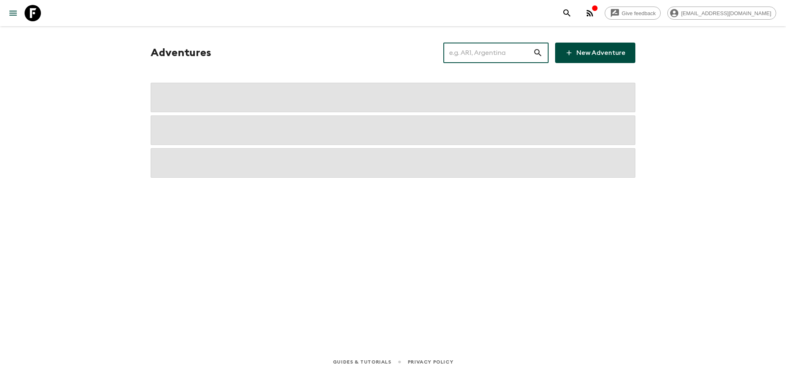
click at [472, 50] on input "text" at bounding box center [489, 52] width 90 height 23
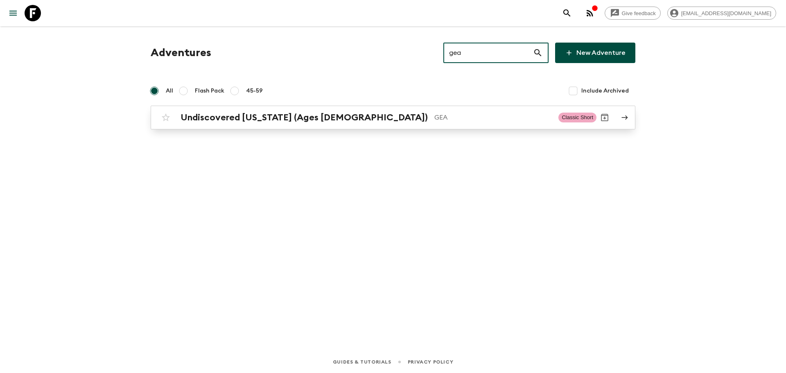
type input "gea"
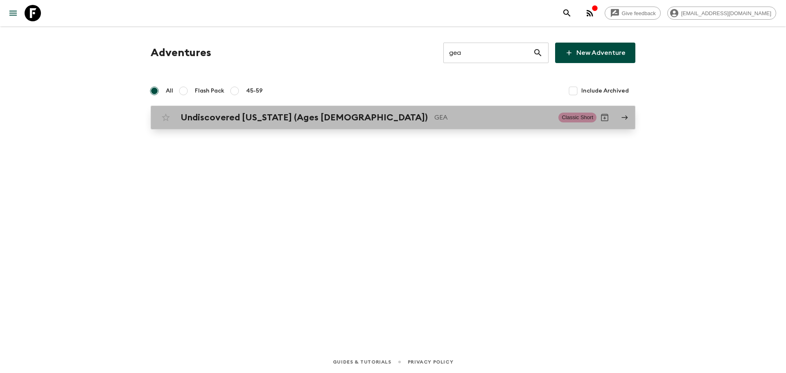
click at [435, 113] on p "GEA" at bounding box center [494, 118] width 118 height 10
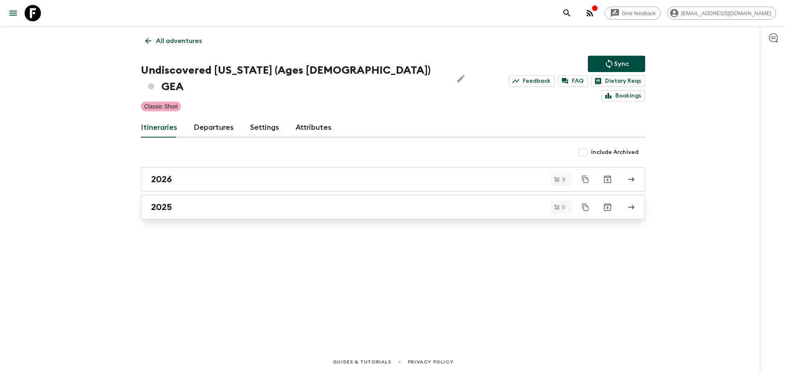
click at [247, 202] on div "2025" at bounding box center [385, 207] width 469 height 11
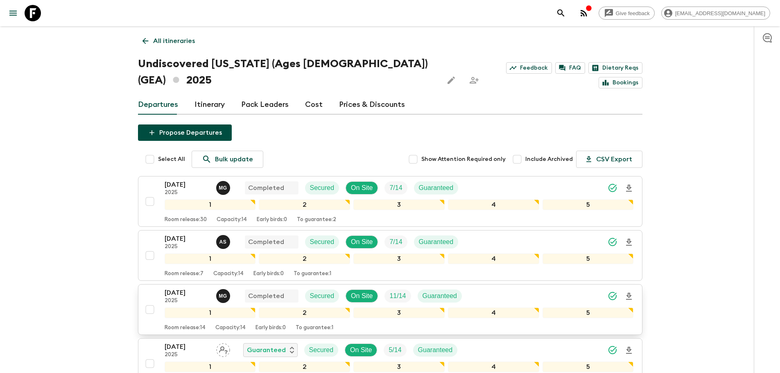
click at [505, 288] on div "[DATE] 2025 M G Completed Secured On Site 11 / 14 Guaranteed" at bounding box center [399, 296] width 469 height 16
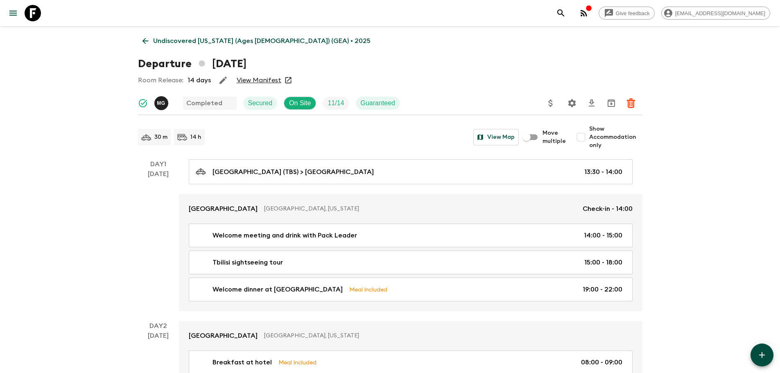
click at [257, 78] on link "View Manifest" at bounding box center [259, 80] width 45 height 8
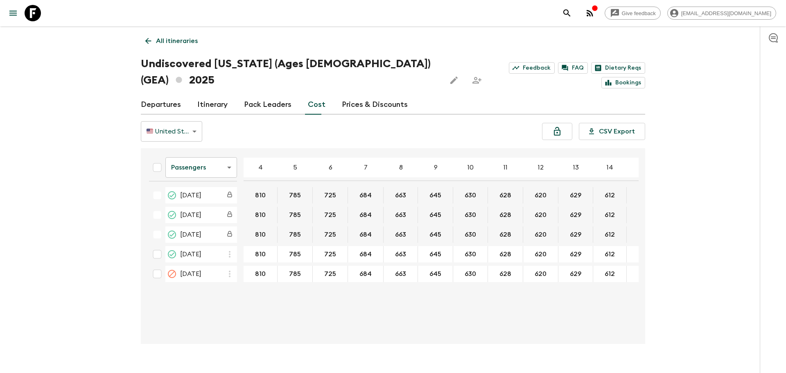
click at [231, 147] on body "Give feedback [EMAIL_ADDRESS][DOMAIN_NAME] All itineraries Undiscovered [US_STA…" at bounding box center [393, 194] width 786 height 389
click at [231, 185] on li "Extras" at bounding box center [201, 184] width 72 height 13
